Goal: Task Accomplishment & Management: Use online tool/utility

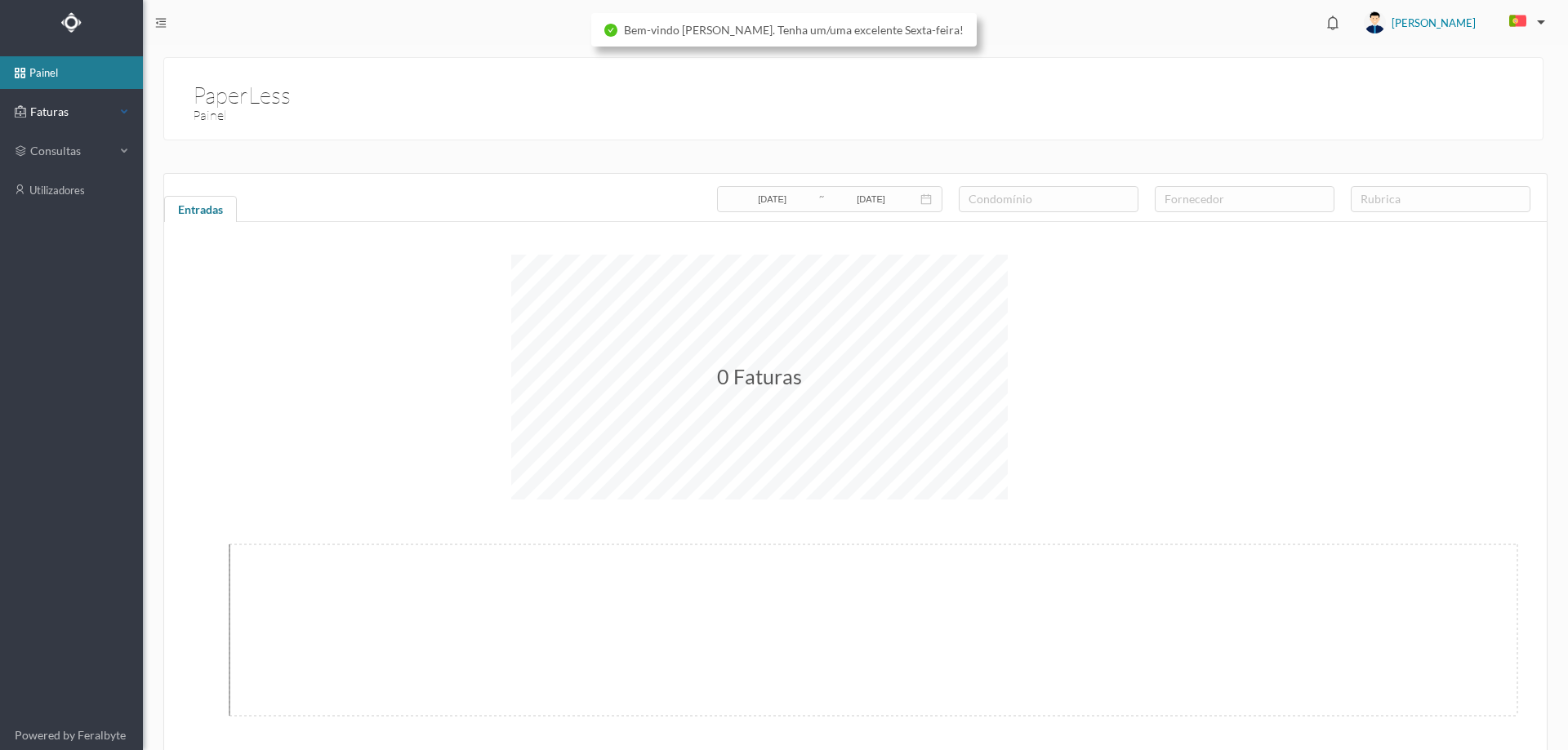
click at [71, 112] on span "Faturas" at bounding box center [70, 111] width 89 height 16
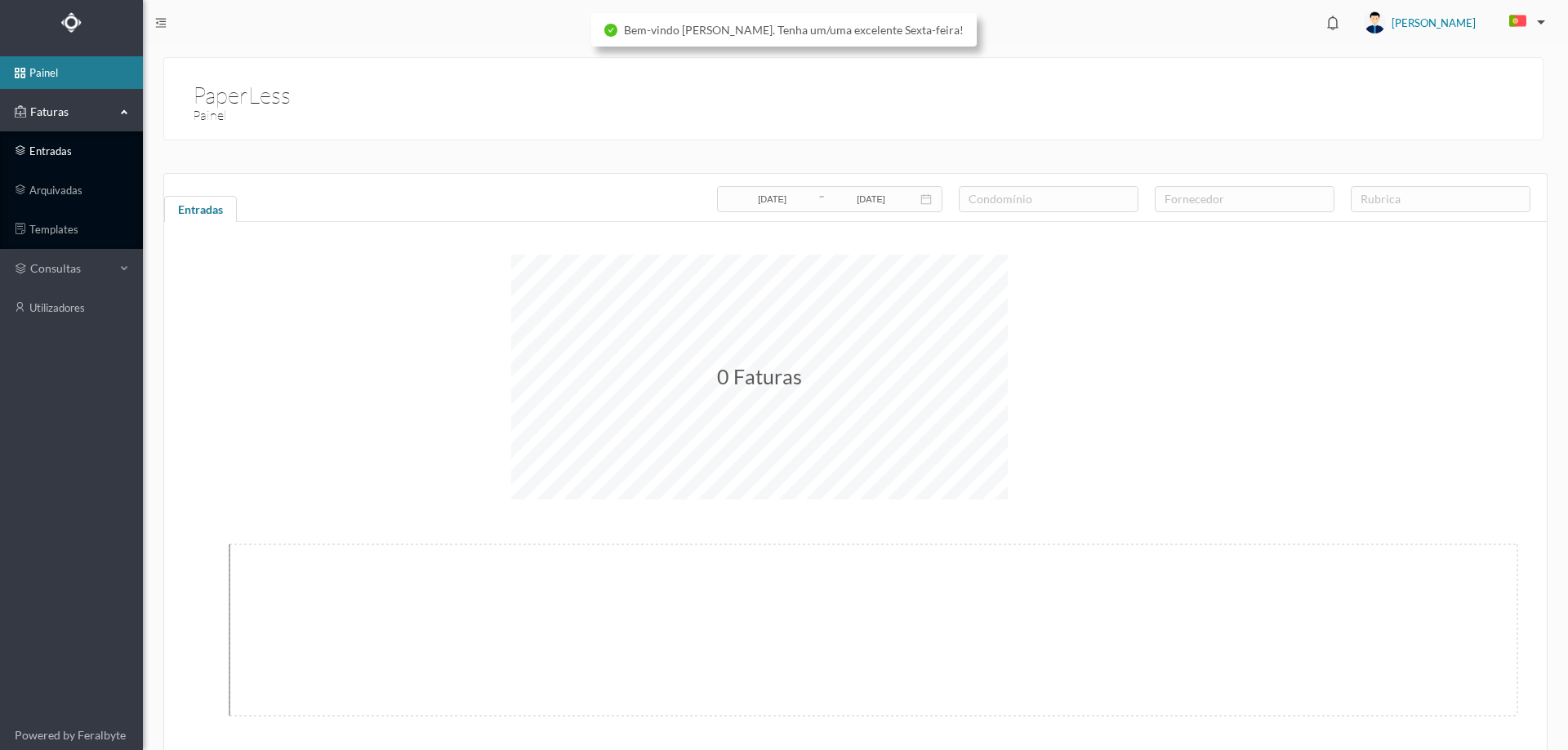
click at [72, 144] on link "entradas" at bounding box center [71, 151] width 143 height 32
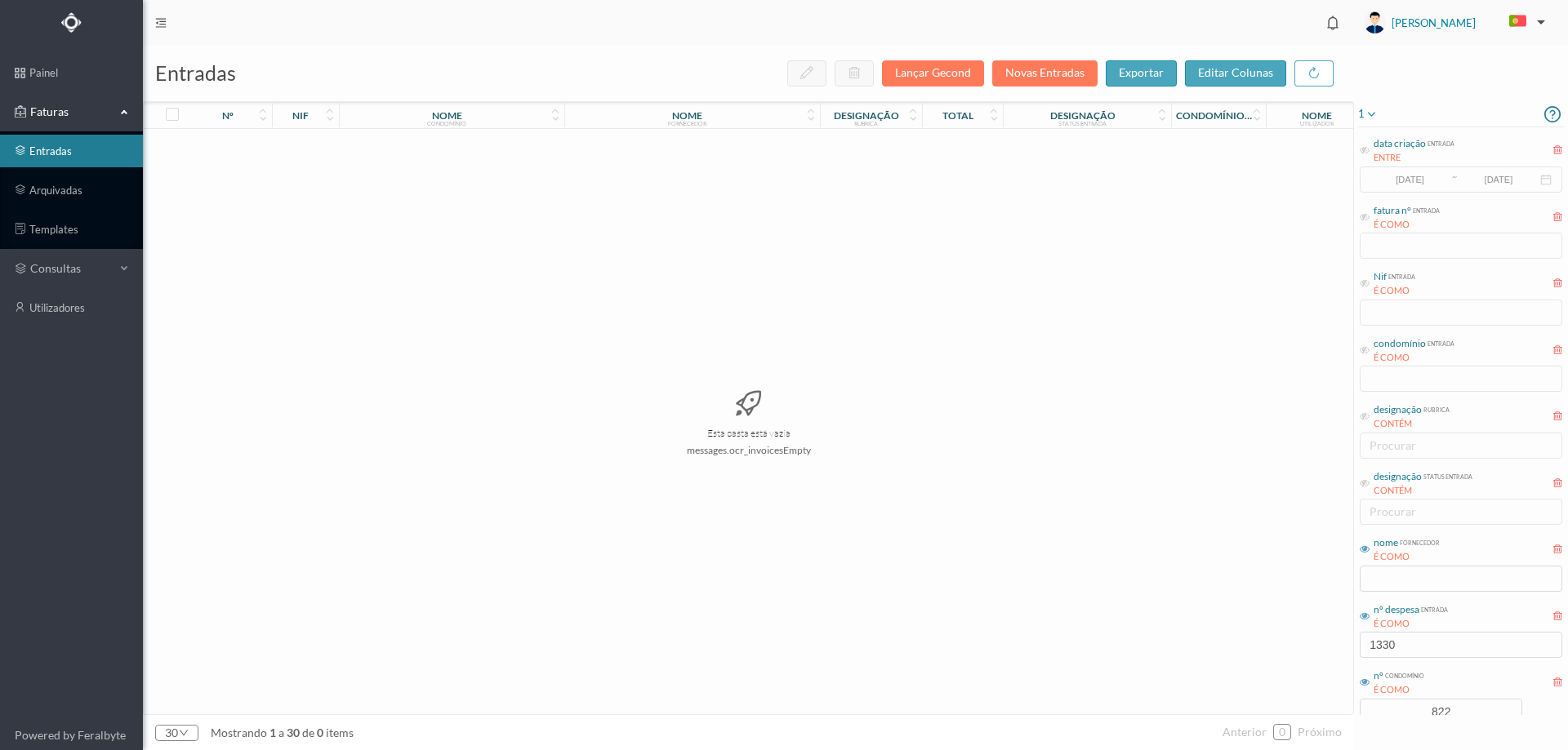
click at [1373, 115] on icon at bounding box center [1371, 114] width 13 height 20
click at [1383, 175] on span "abrir filtro" at bounding box center [1404, 170] width 74 height 19
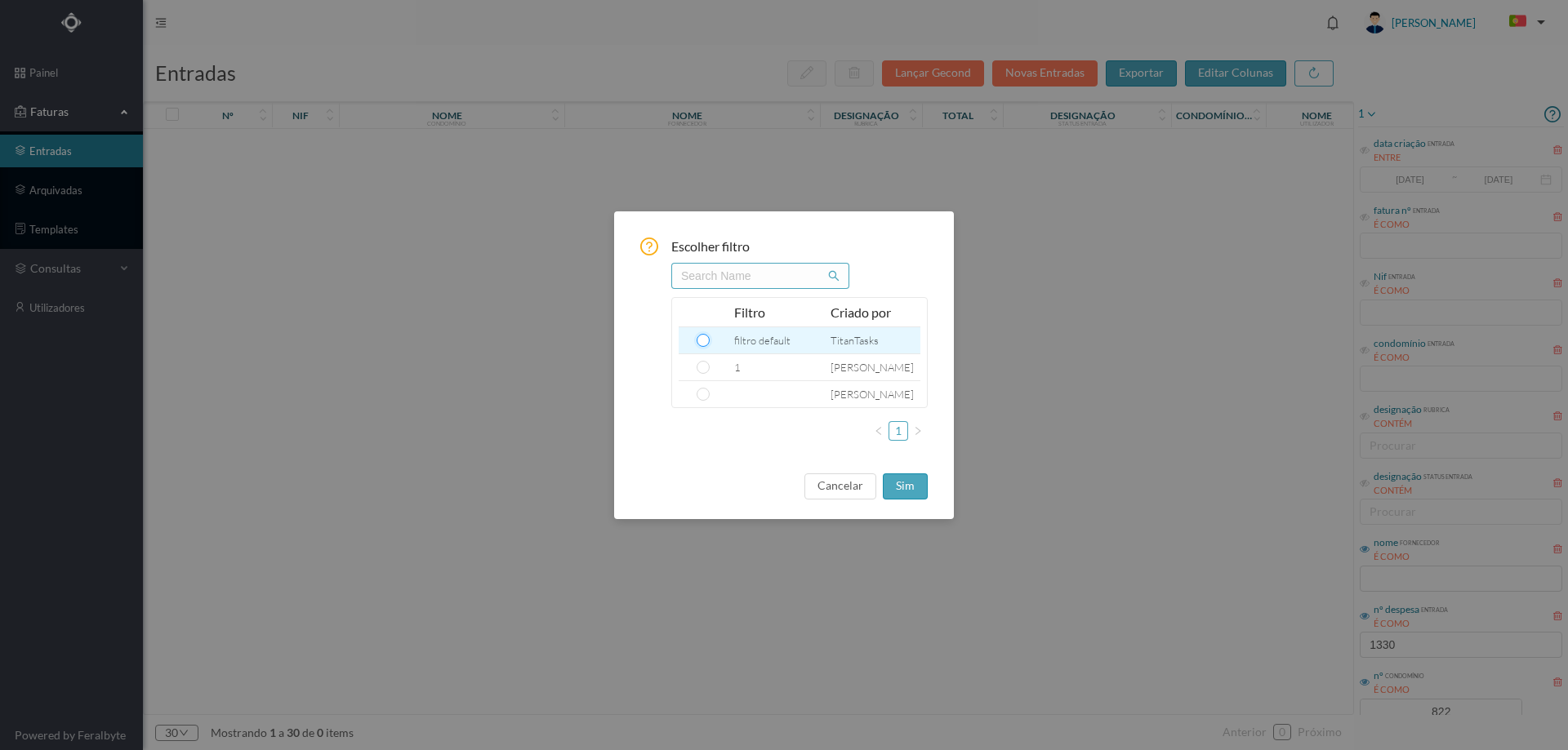
click at [703, 343] on input "radio" at bounding box center [704, 340] width 13 height 13
radio input "true"
drag, startPoint x: 901, startPoint y: 486, endPoint x: 928, endPoint y: 491, distance: 27.5
click at [901, 486] on button "sim" at bounding box center [904, 486] width 45 height 26
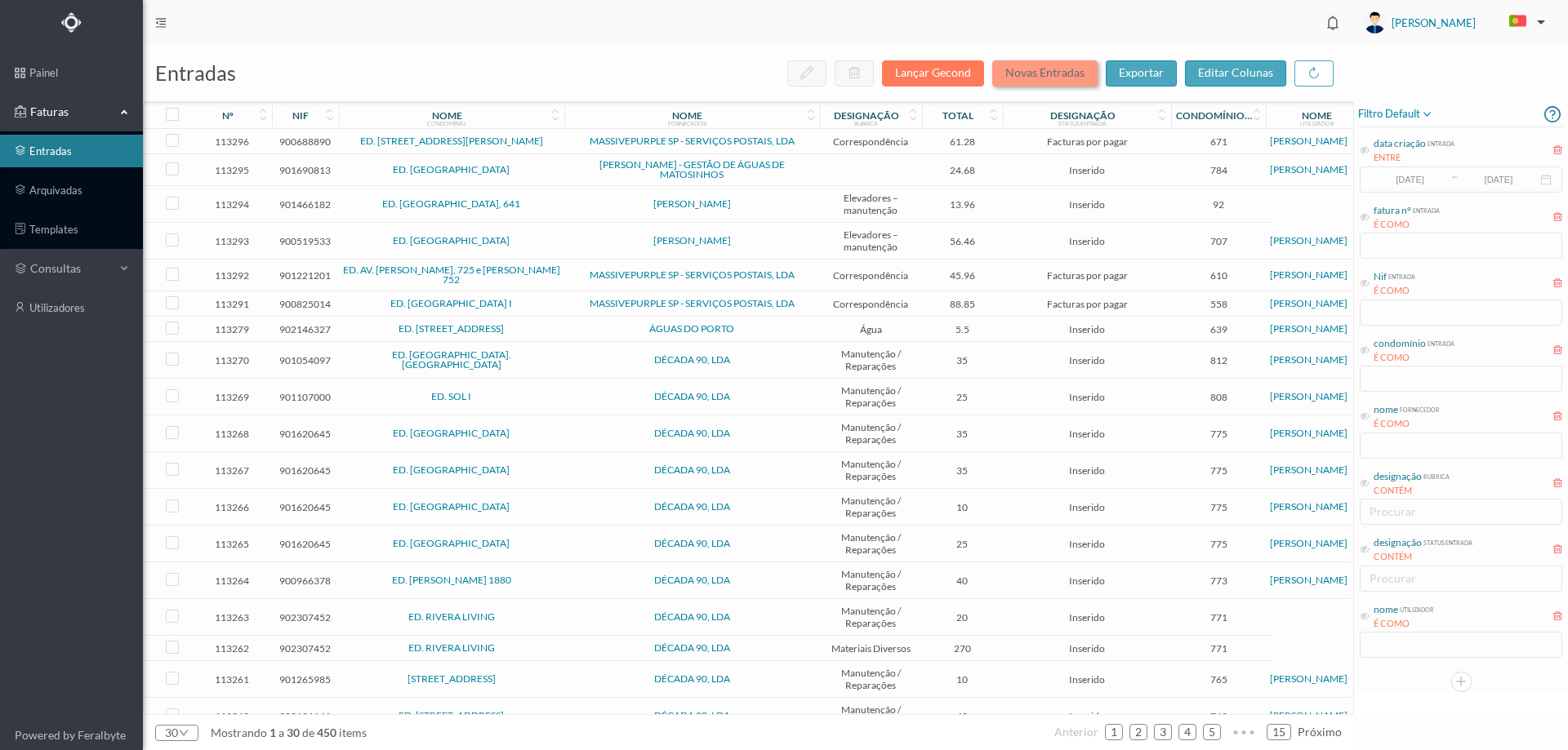
click at [1057, 72] on button "Novas Entradas" at bounding box center [1044, 73] width 106 height 26
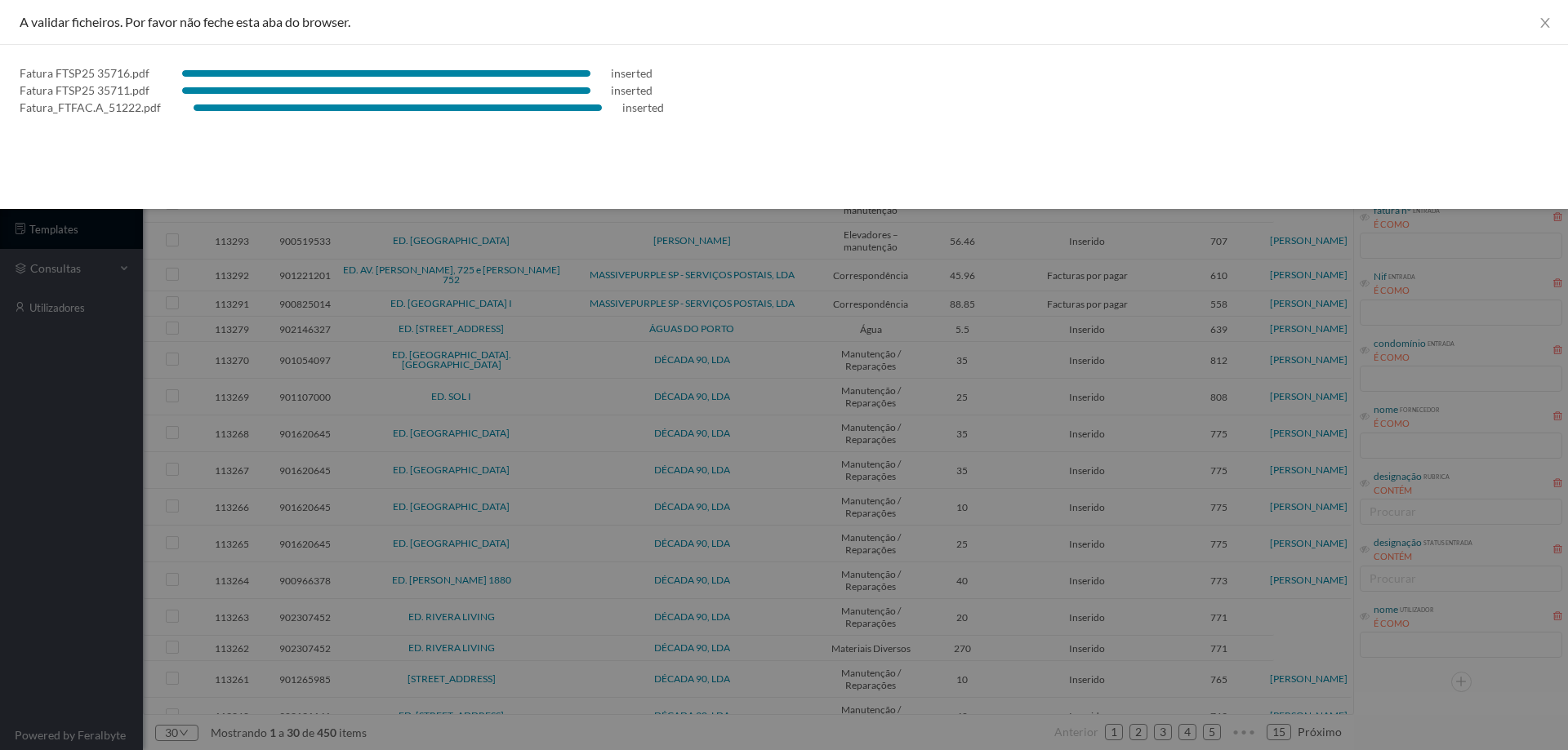
click at [111, 523] on div at bounding box center [784, 375] width 1568 height 750
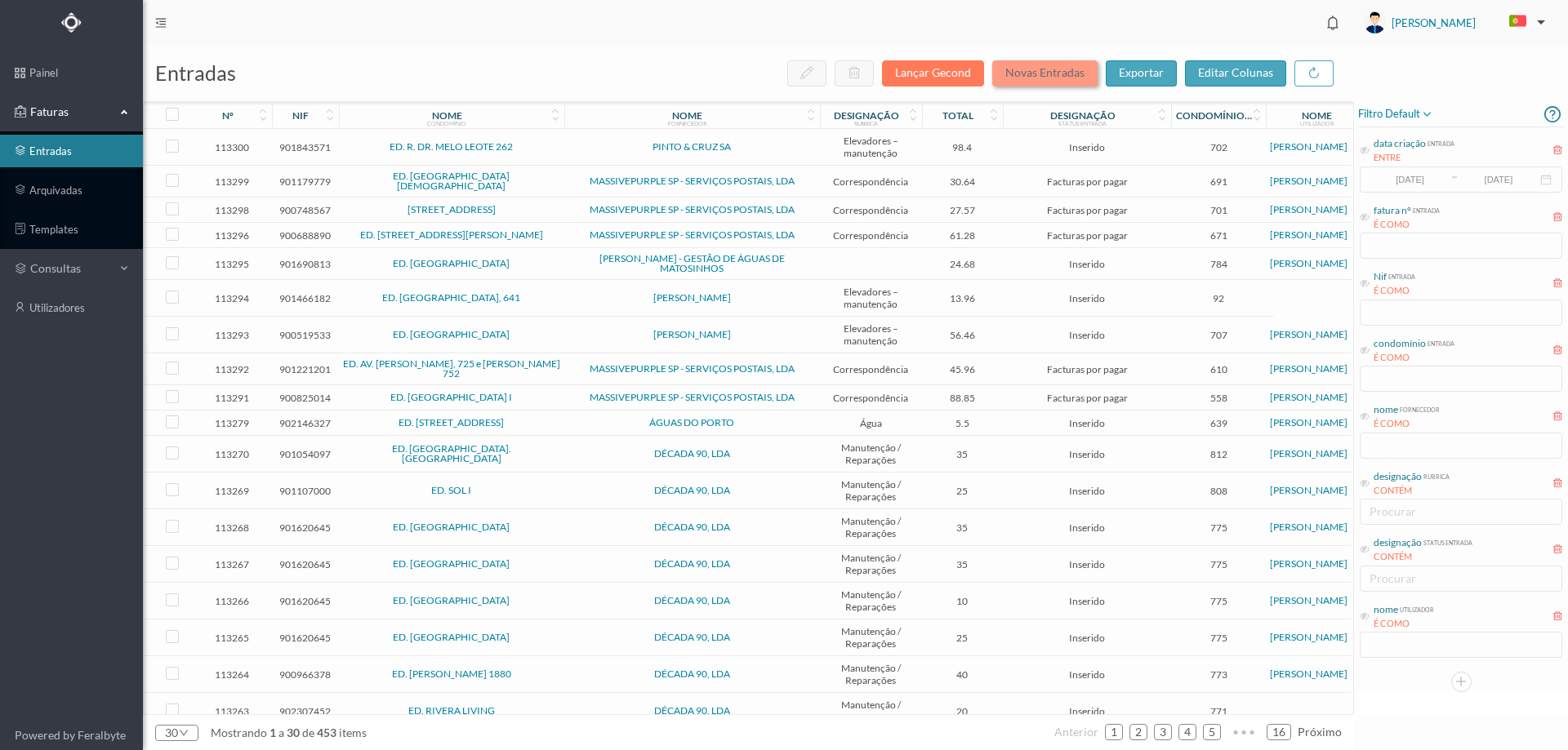
click at [1038, 74] on button "Novas Entradas" at bounding box center [1044, 73] width 106 height 26
